Goal: Transaction & Acquisition: Subscribe to service/newsletter

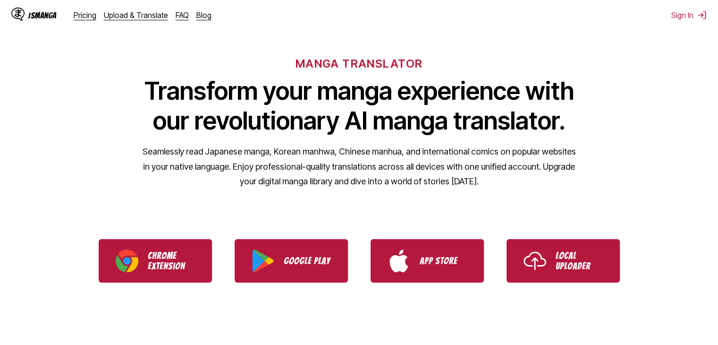
scroll to position [45, 0]
click at [179, 233] on ul "Chrome Extension Google Play App Store Local Uploader" at bounding box center [359, 261] width 718 height 66
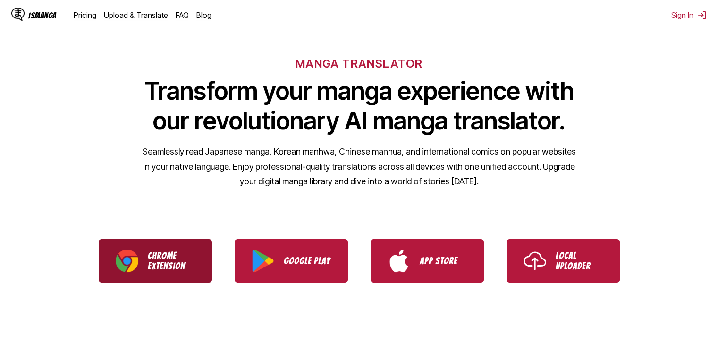
click at [156, 263] on p "Chrome Extension" at bounding box center [171, 260] width 47 height 21
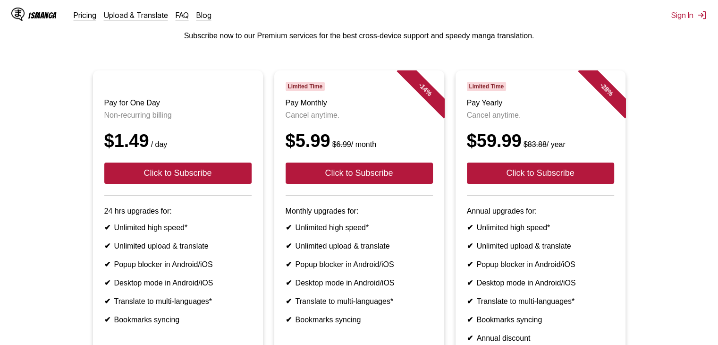
scroll to position [56, 0]
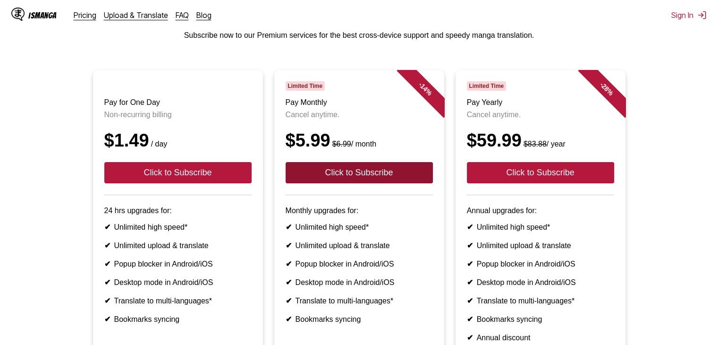
click at [409, 177] on button "Click to Subscribe" at bounding box center [359, 172] width 147 height 21
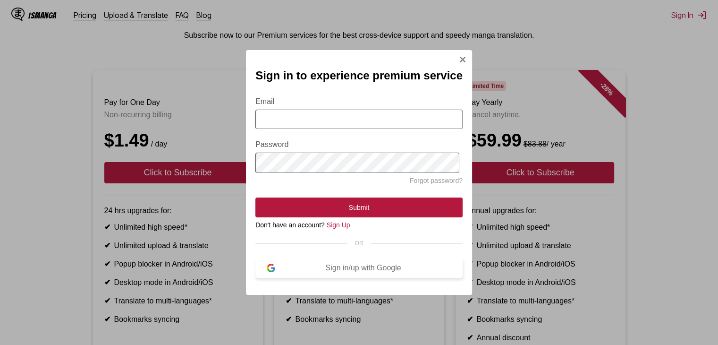
click at [272, 271] on img "Sign In Modal" at bounding box center [271, 267] width 8 height 8
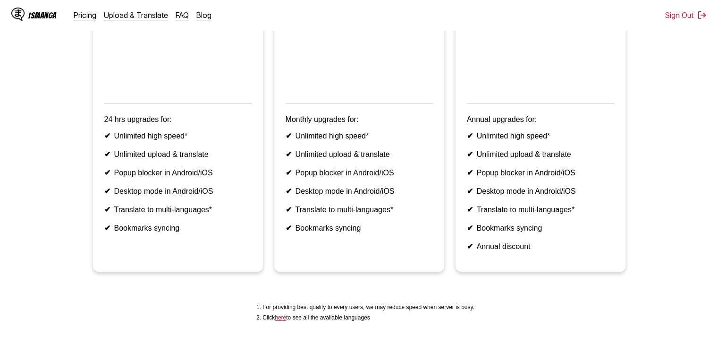
scroll to position [191, 0]
